Goal: Transaction & Acquisition: Purchase product/service

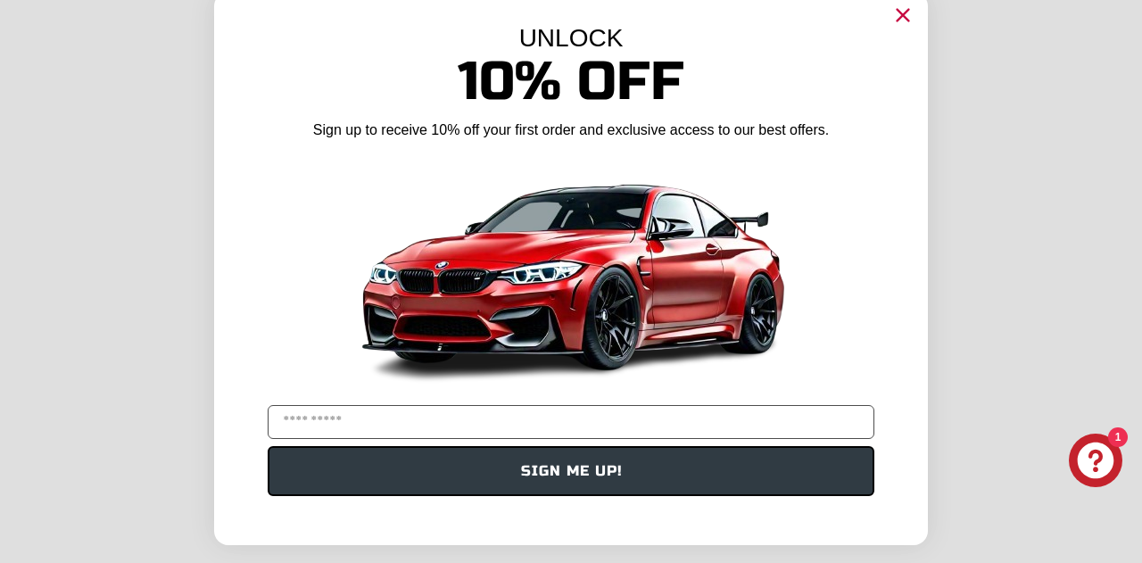
scroll to position [25, 0]
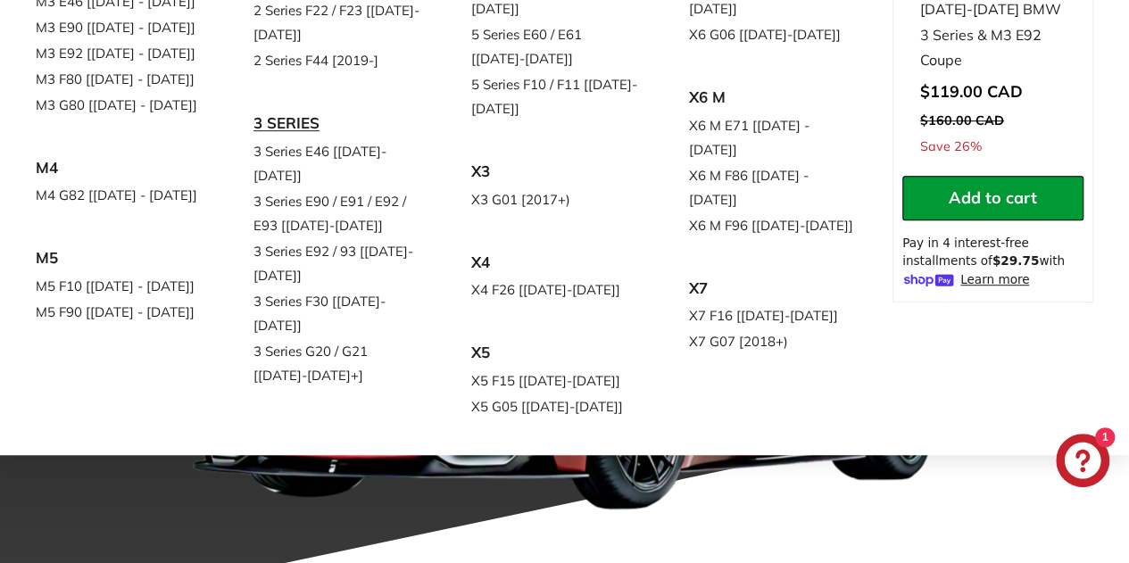
scroll to position [447, 0]
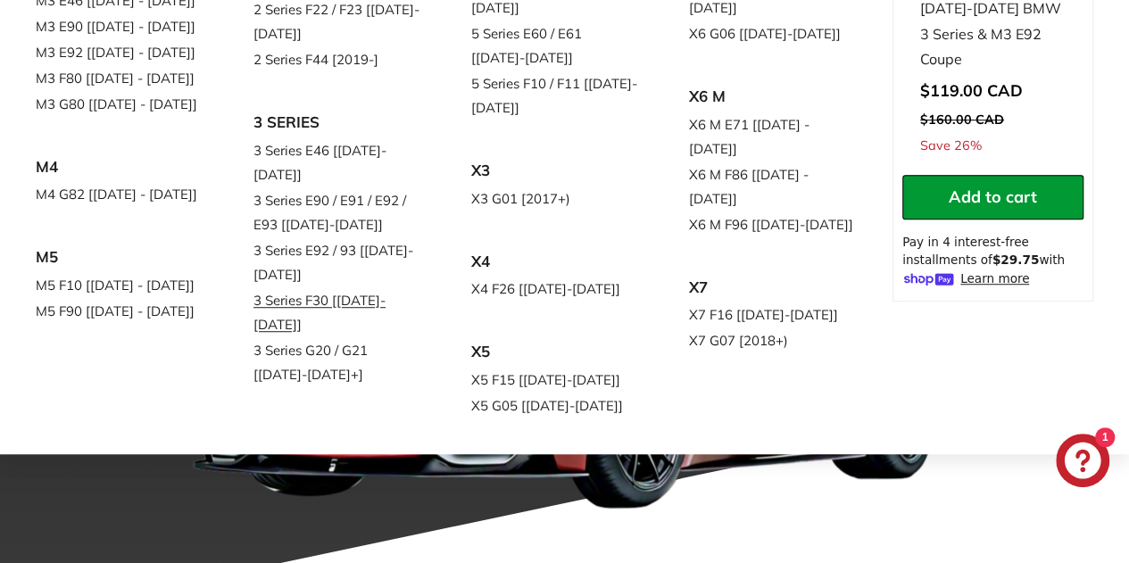
click at [387, 287] on link "3 Series F30 [[DATE]-[DATE]]" at bounding box center [337, 312] width 168 height 50
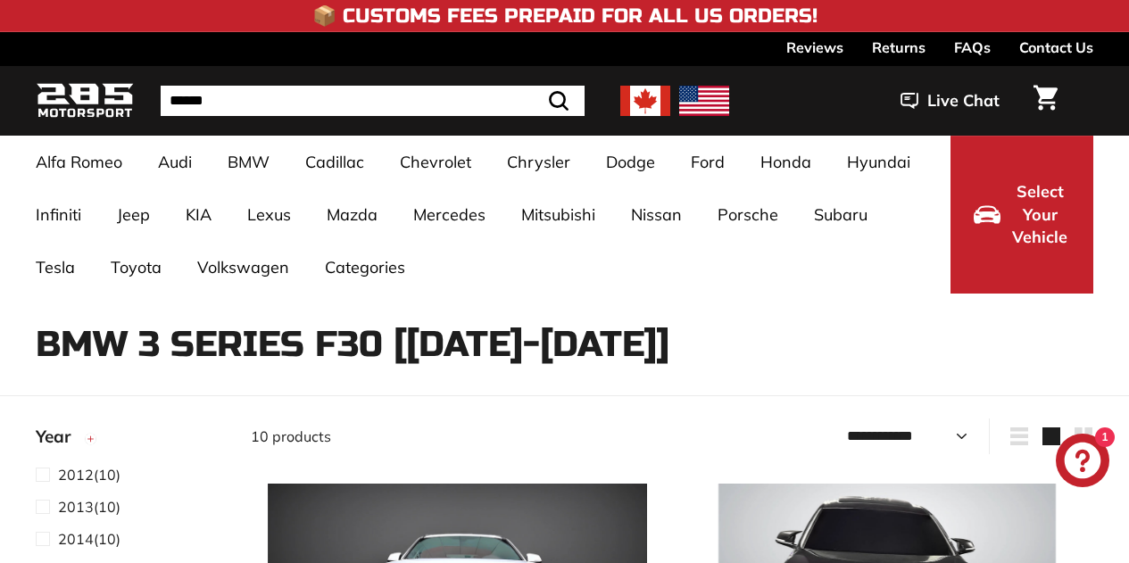
select select "**********"
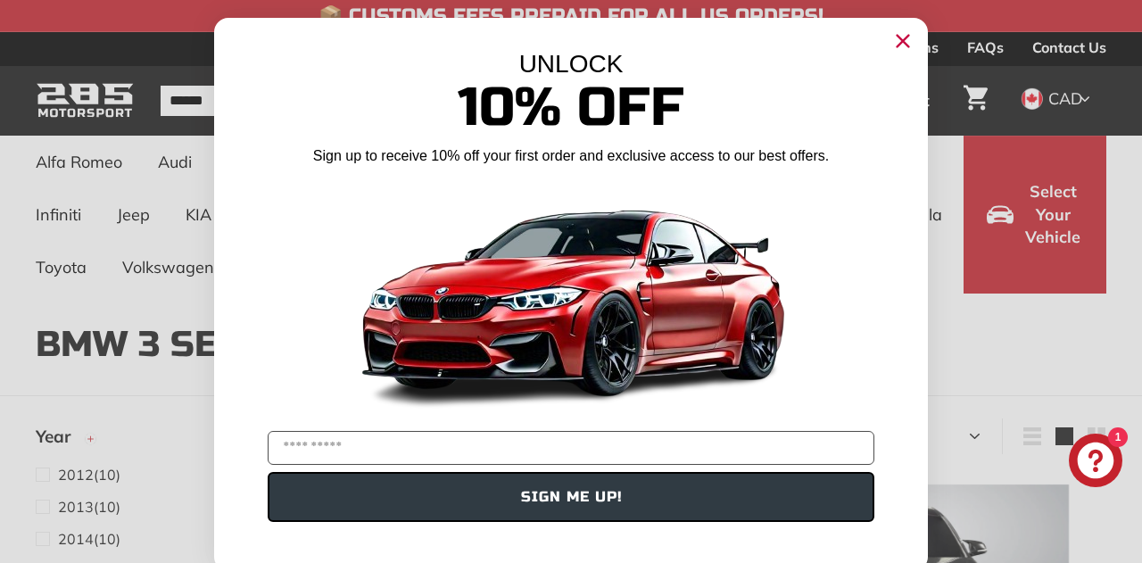
click at [895, 45] on circle "Close dialog" at bounding box center [903, 41] width 27 height 27
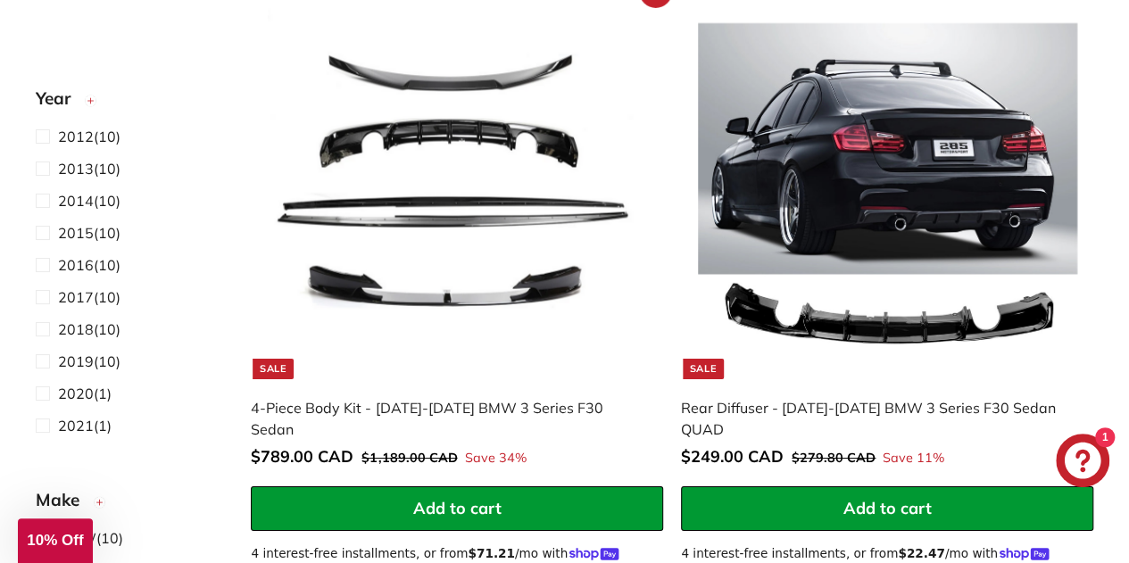
scroll to position [3084, 0]
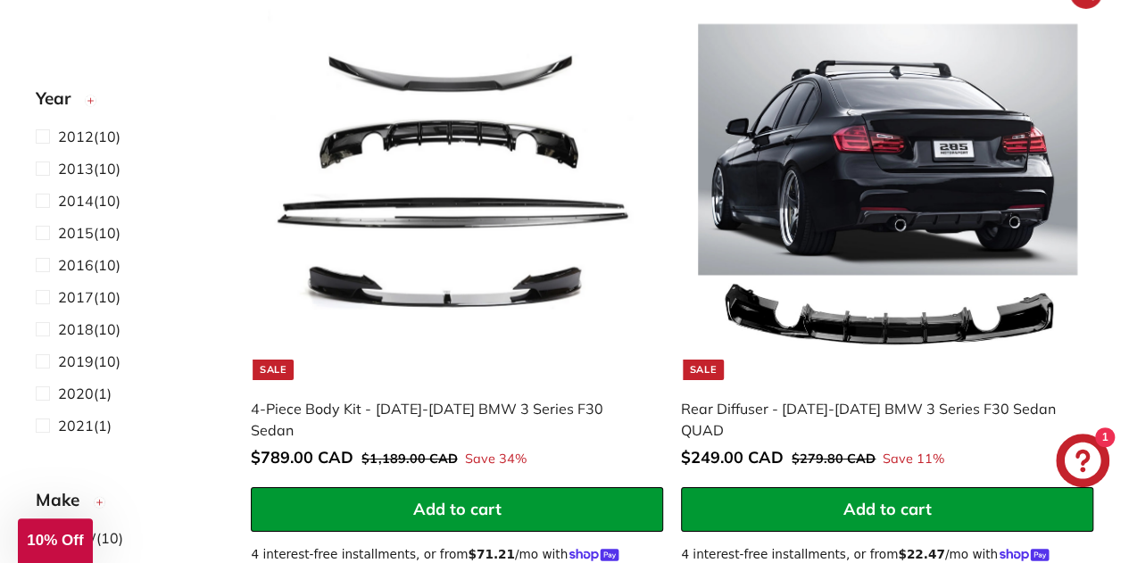
click at [861, 247] on img at bounding box center [887, 190] width 379 height 379
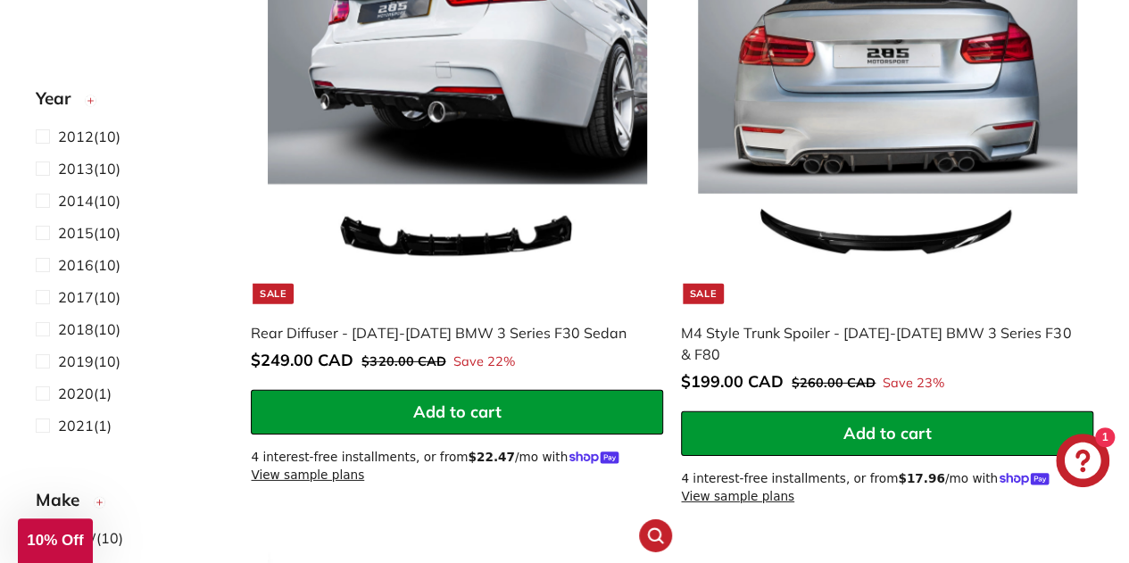
scroll to position [2524, 0]
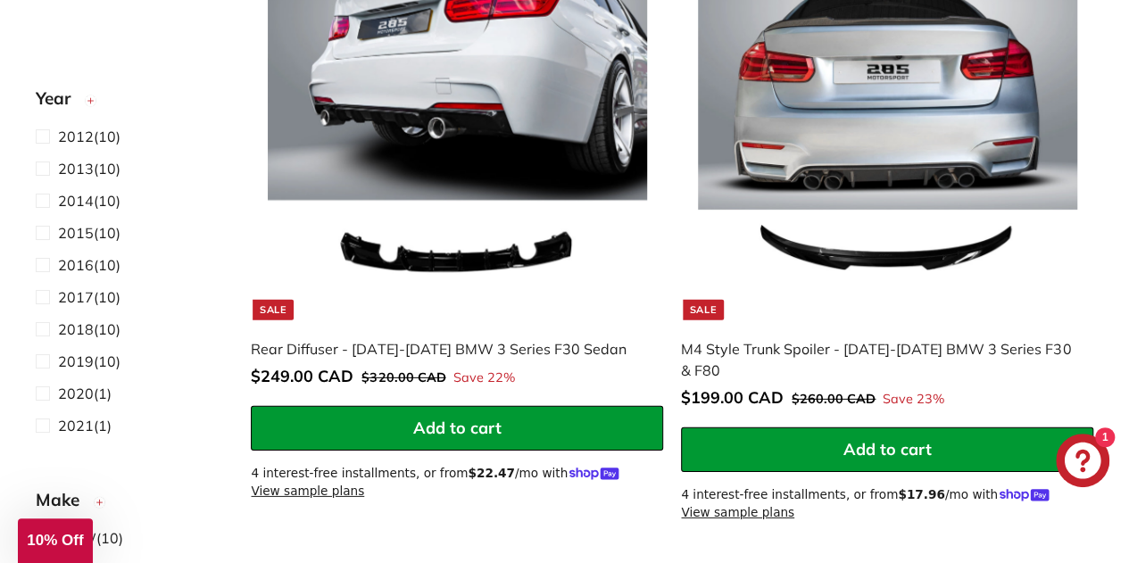
click at [387, 140] on img at bounding box center [457, 131] width 379 height 379
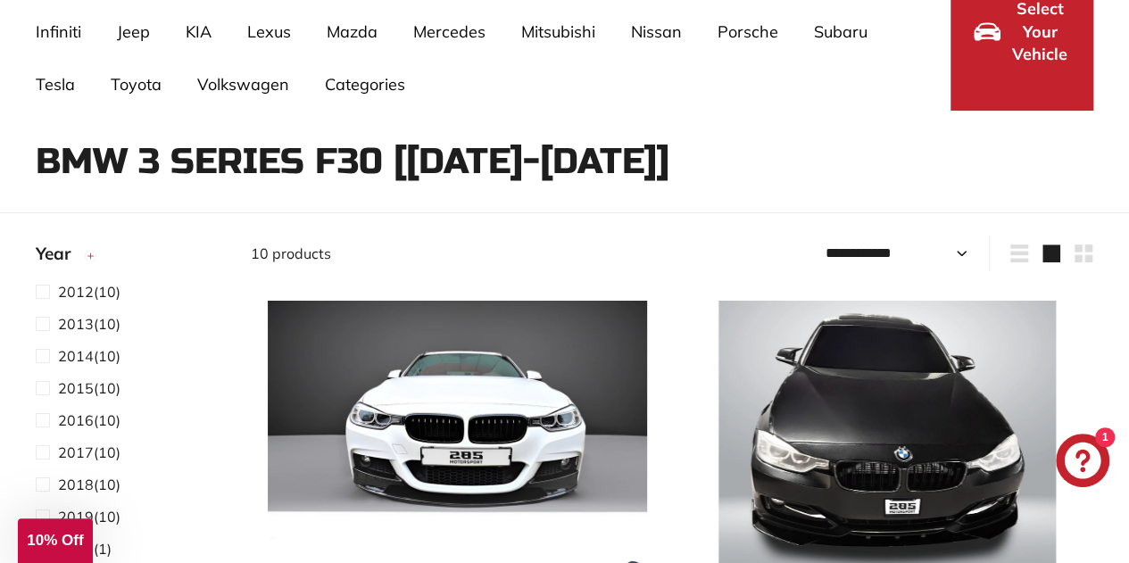
scroll to position [518, 0]
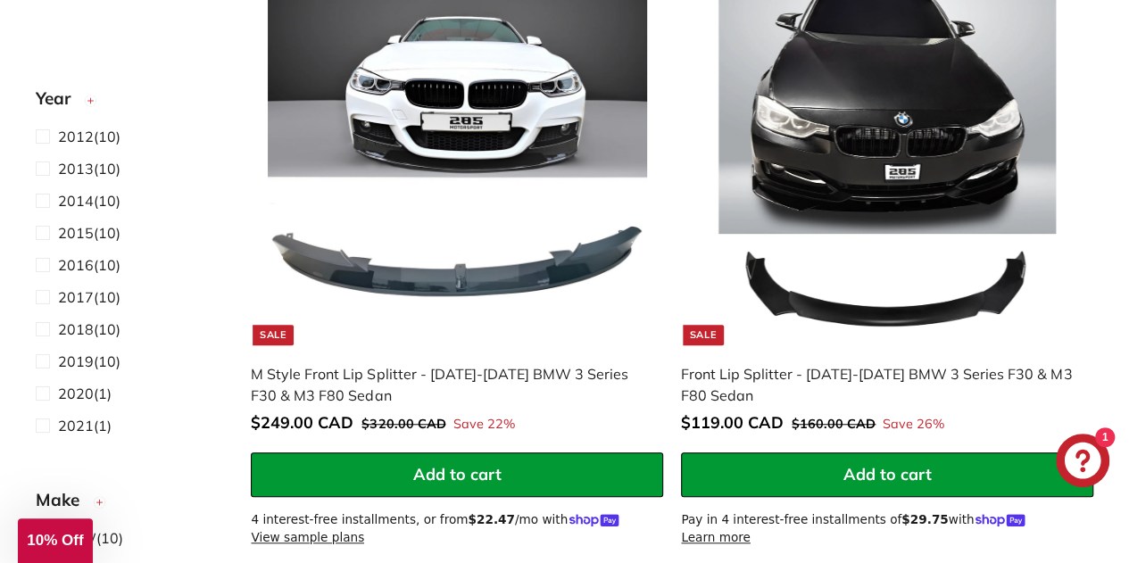
click at [860, 367] on div "Front Lip Splitter - [DATE]-[DATE] BMW 3 Series F30 & M3 F80 Sedan" at bounding box center [878, 384] width 394 height 43
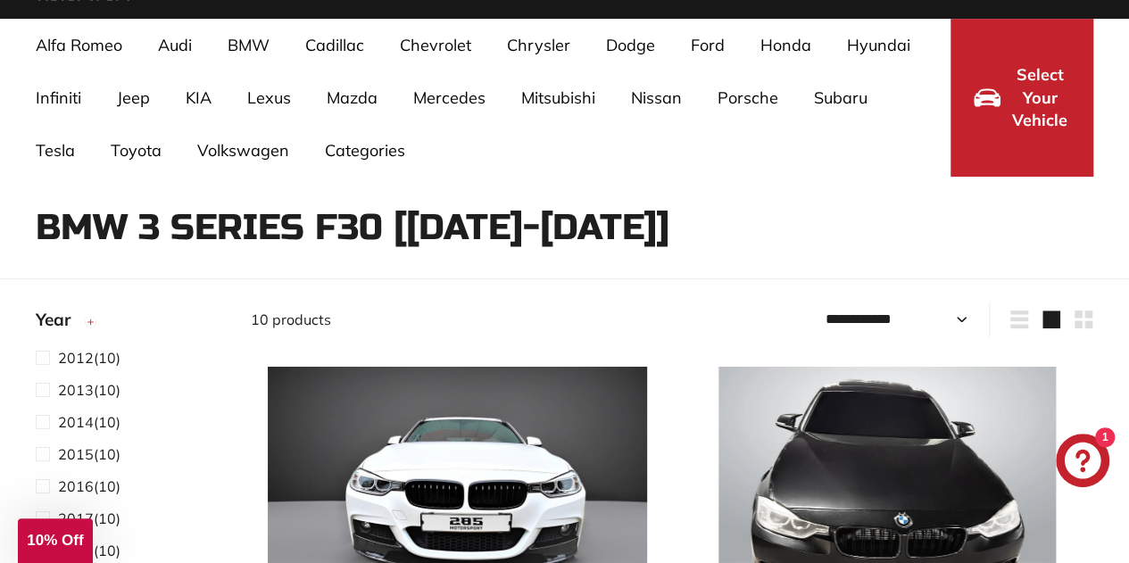
scroll to position [0, 0]
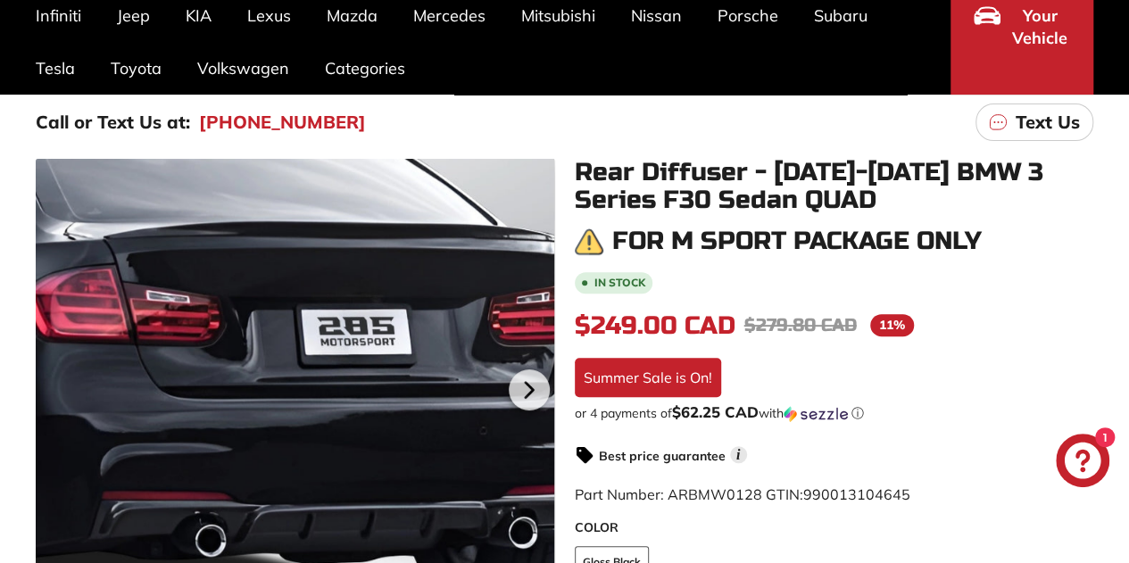
scroll to position [261, 0]
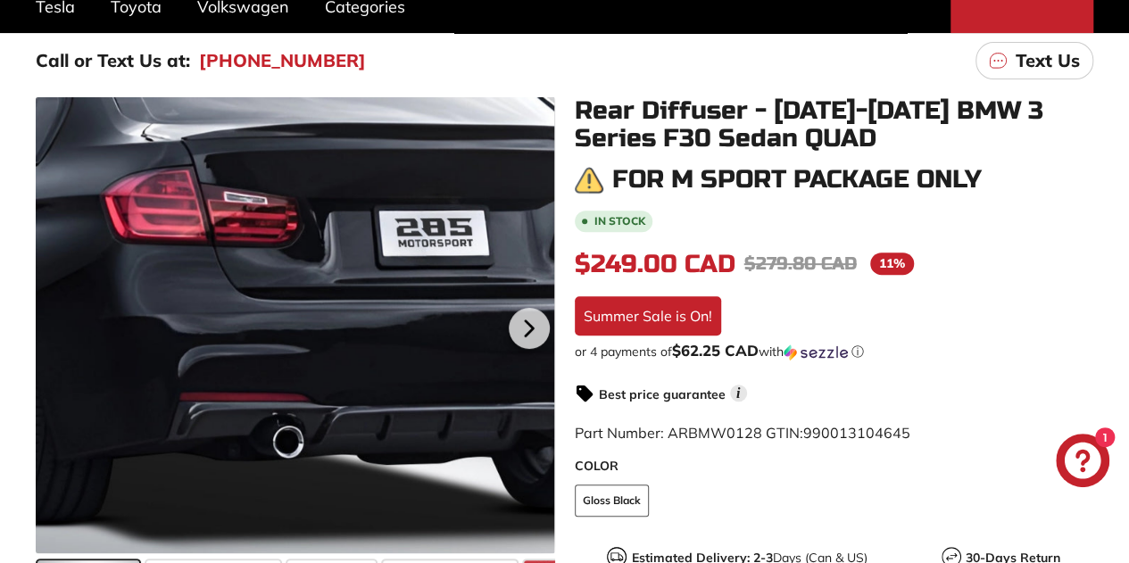
click at [336, 304] on div at bounding box center [295, 325] width 519 height 456
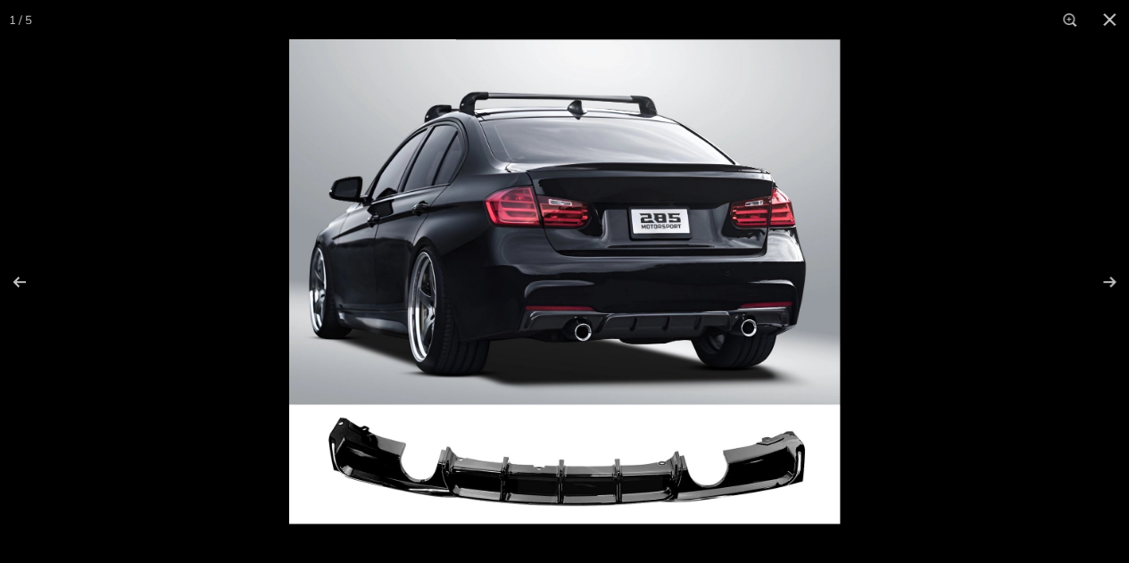
click at [533, 338] on img at bounding box center [564, 281] width 551 height 485
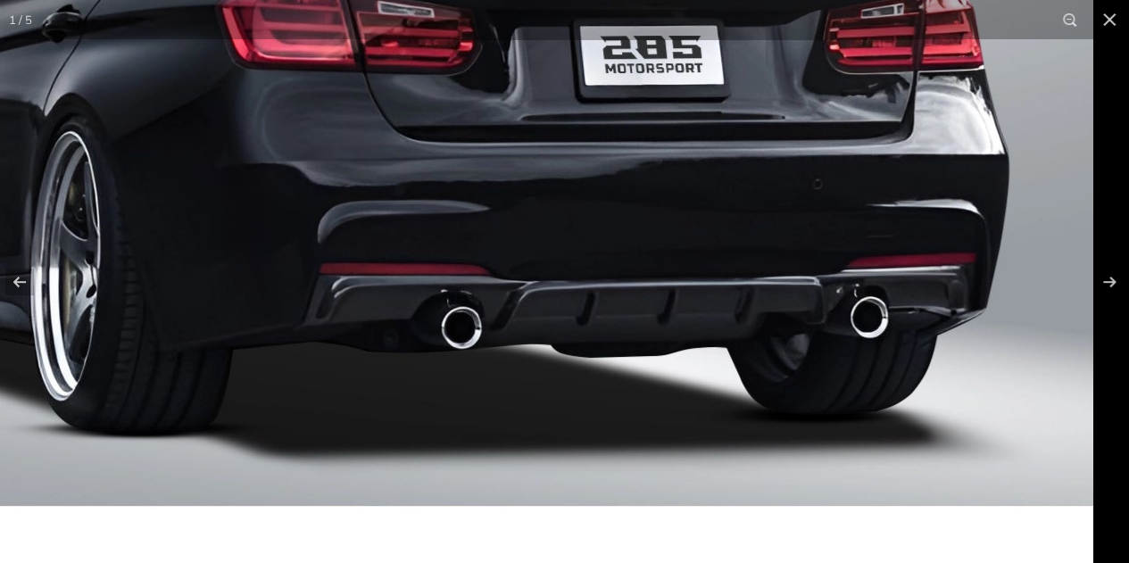
click at [242, 342] on img at bounding box center [416, 203] width 1354 height 1191
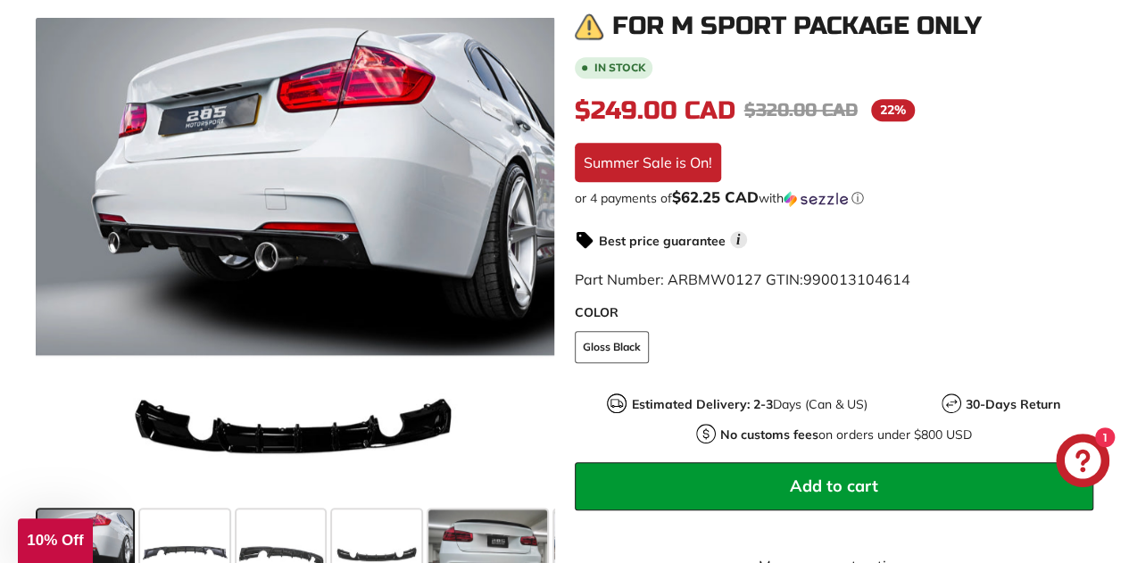
scroll to position [421, 0]
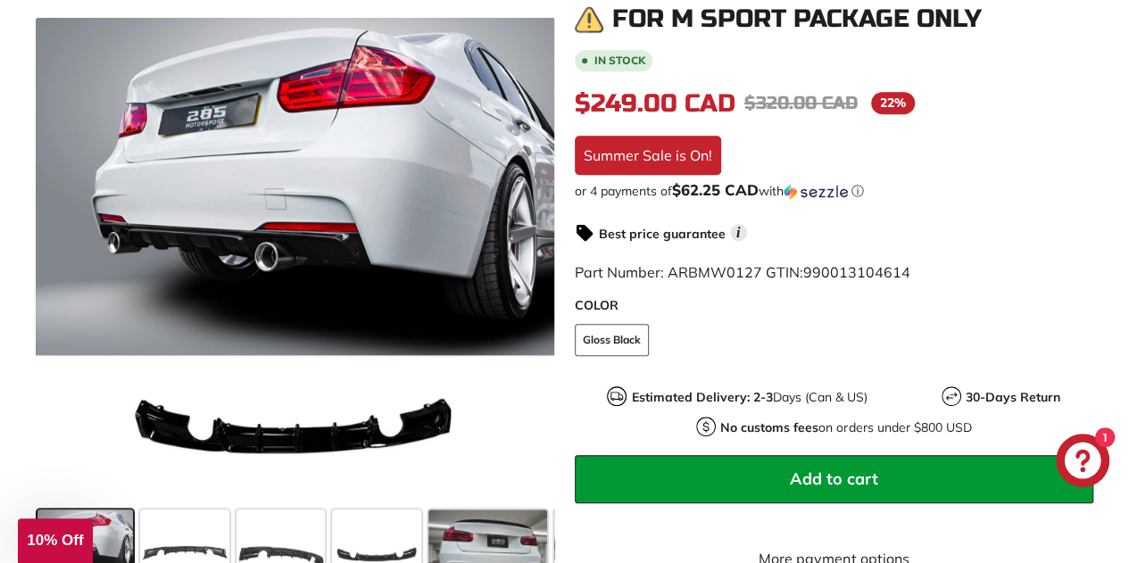
click at [703, 419] on img at bounding box center [706, 427] width 20 height 20
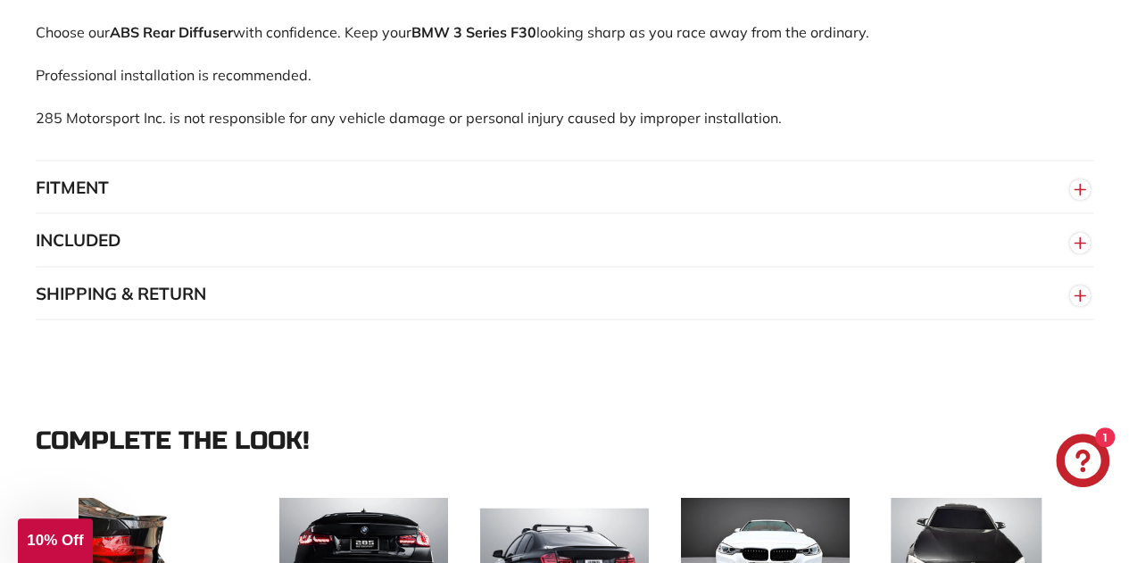
scroll to position [1492, 0]
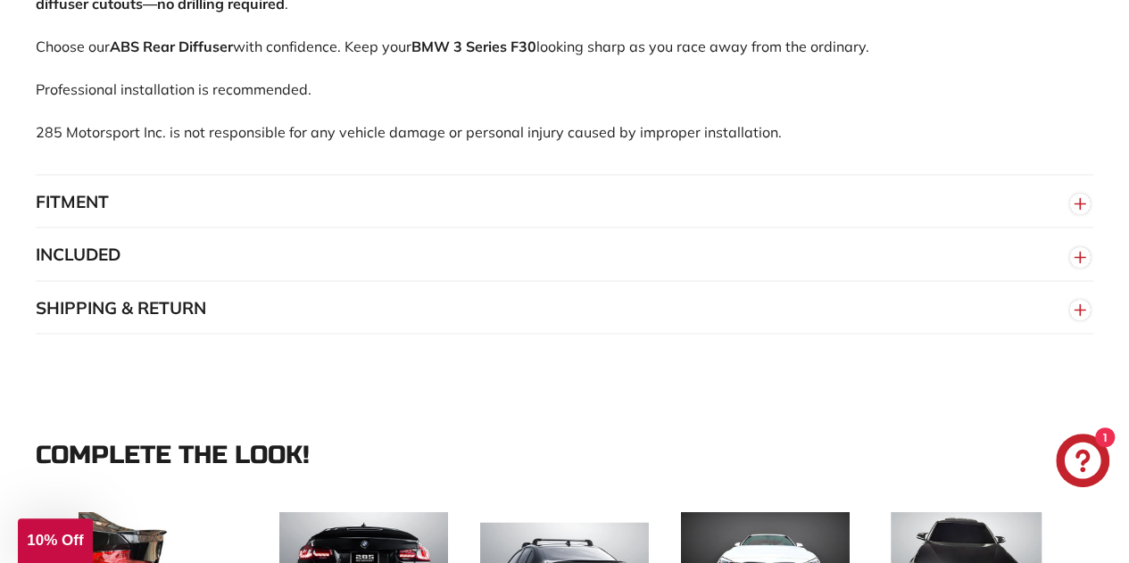
click at [256, 265] on button "INCLUDED" at bounding box center [565, 255] width 1058 height 54
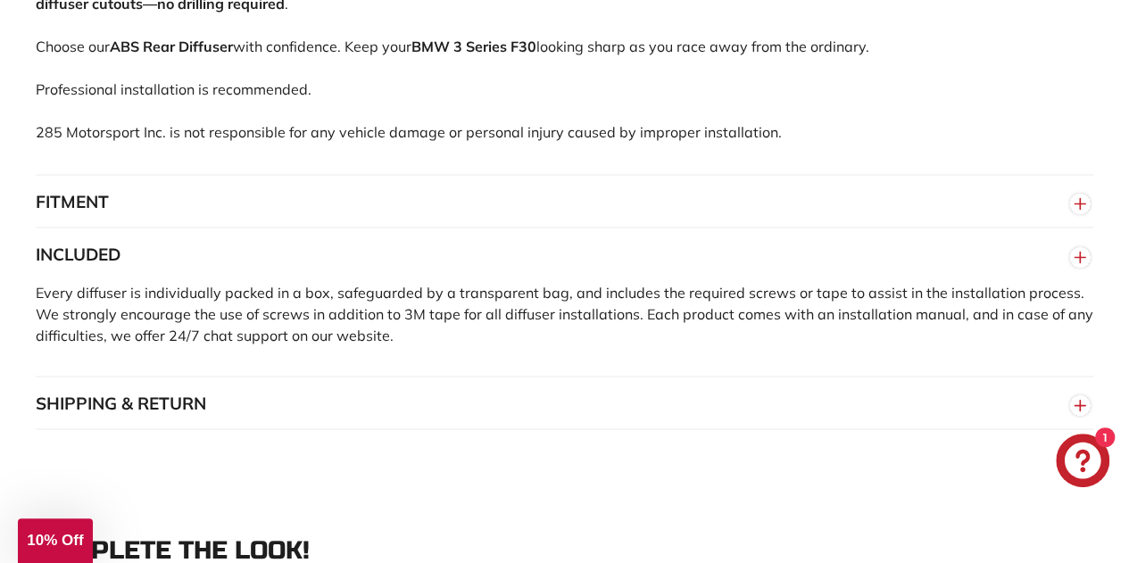
click at [231, 272] on button "INCLUDED" at bounding box center [565, 255] width 1058 height 54
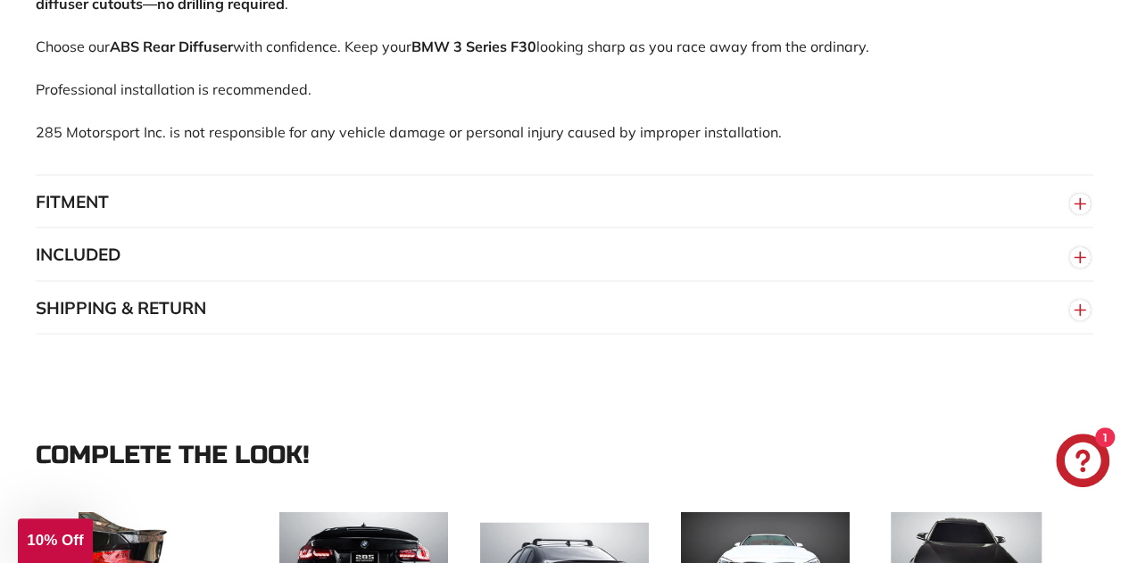
click at [218, 315] on button "SHIPPING & RETURN" at bounding box center [565, 308] width 1058 height 54
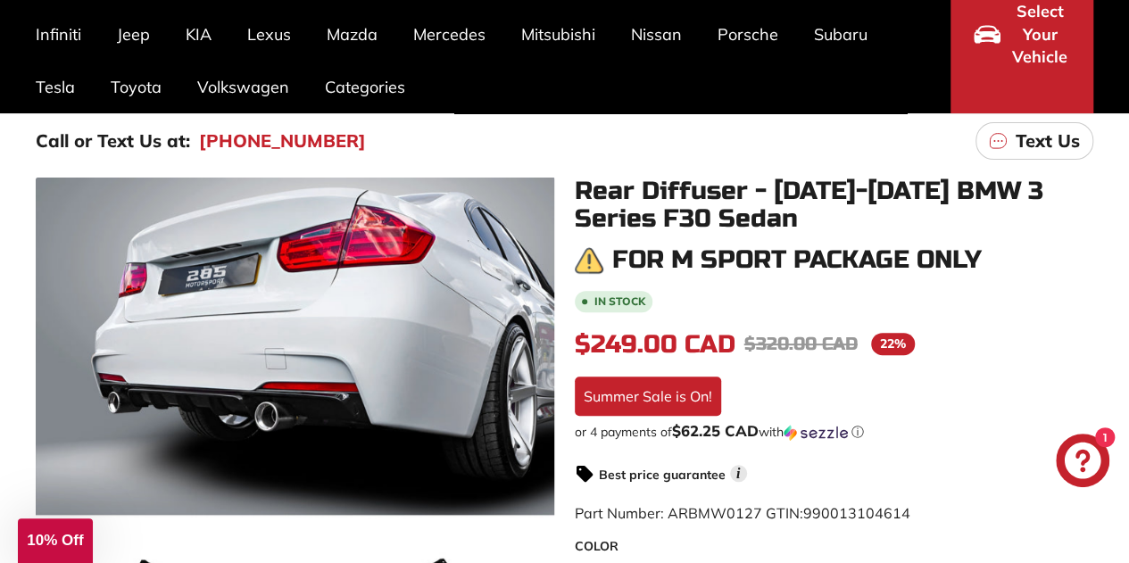
scroll to position [0, 0]
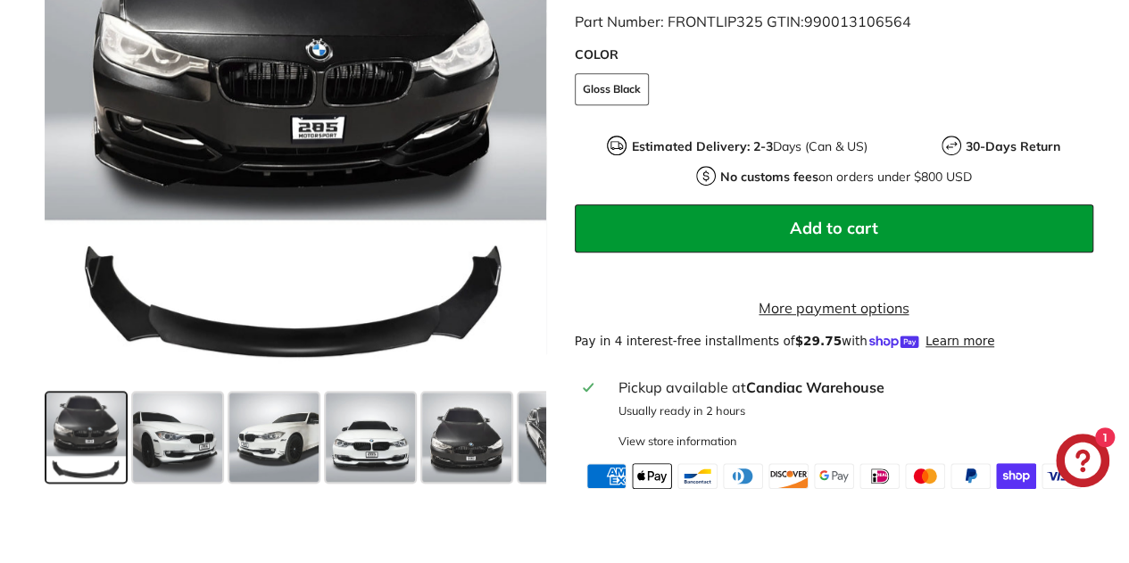
scroll to position [632, 0]
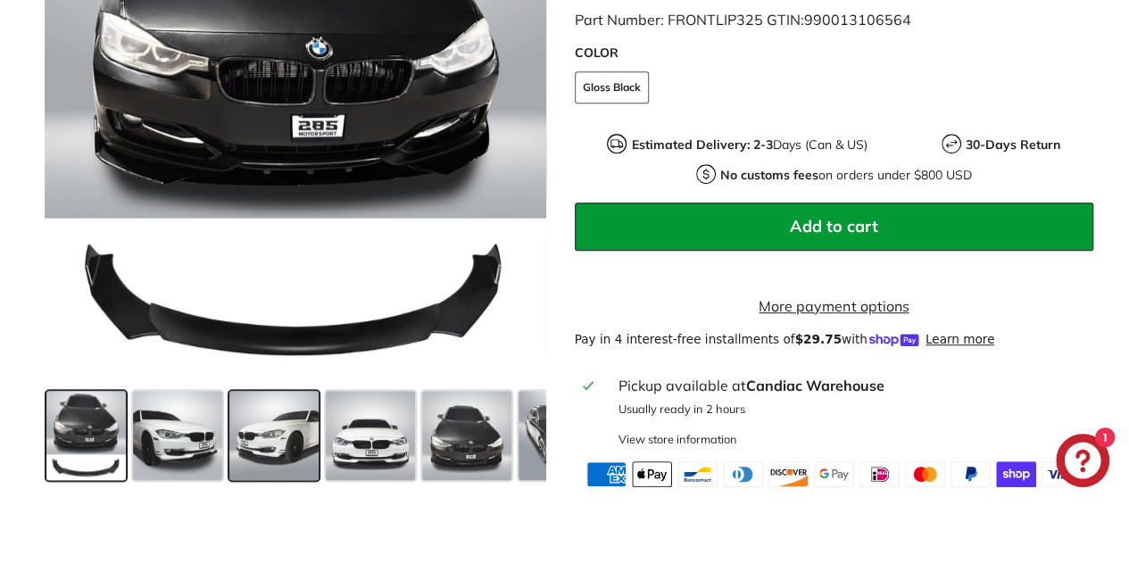
click at [258, 463] on span at bounding box center [273, 435] width 89 height 89
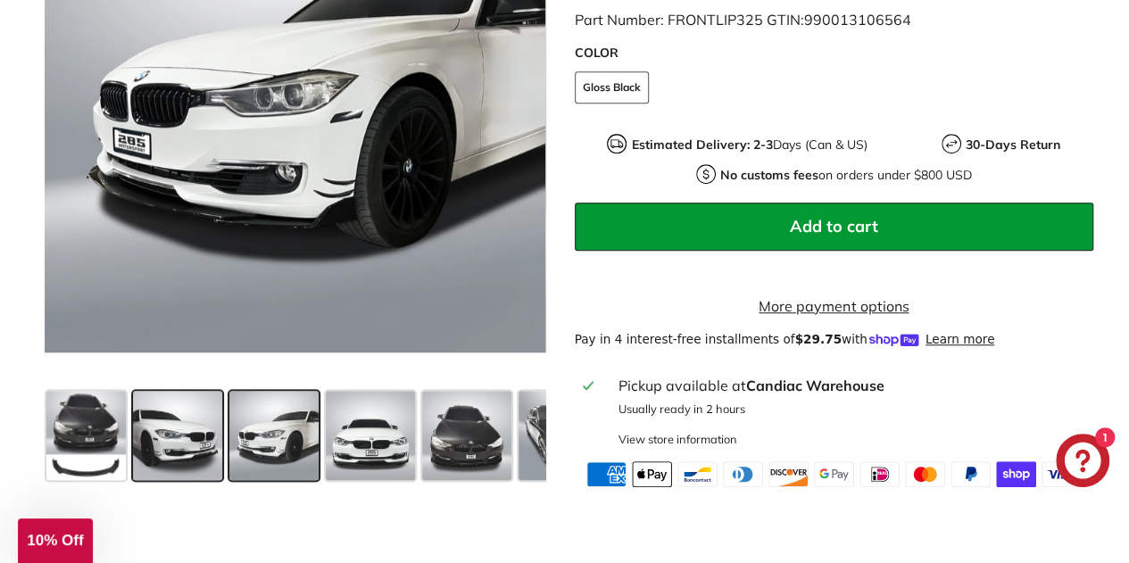
click at [154, 440] on span at bounding box center [177, 435] width 89 height 89
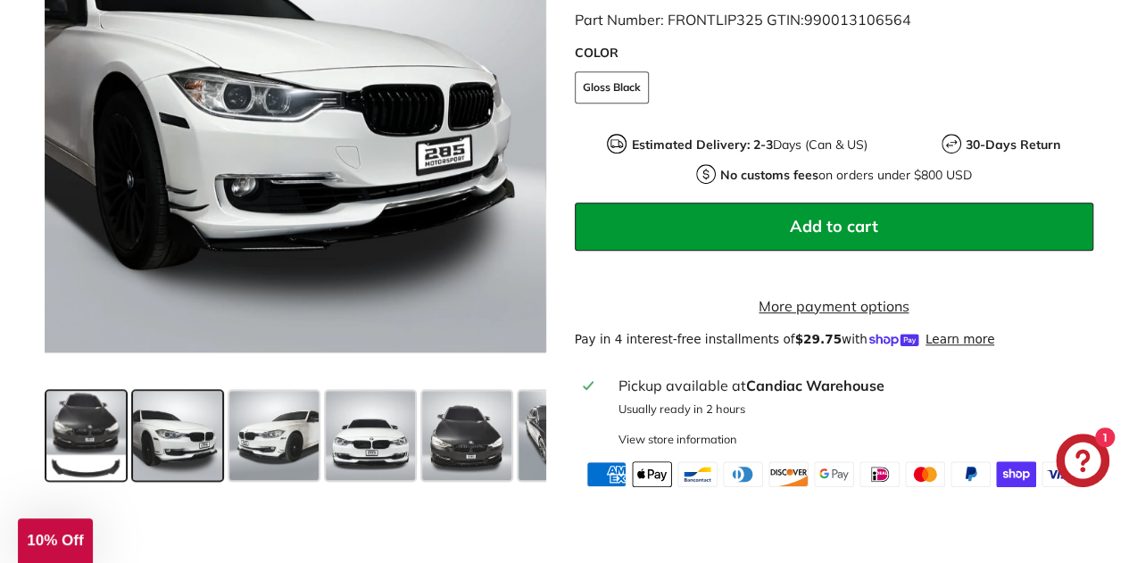
click at [65, 453] on span at bounding box center [85, 435] width 79 height 89
